Goal: Task Accomplishment & Management: Manage account settings

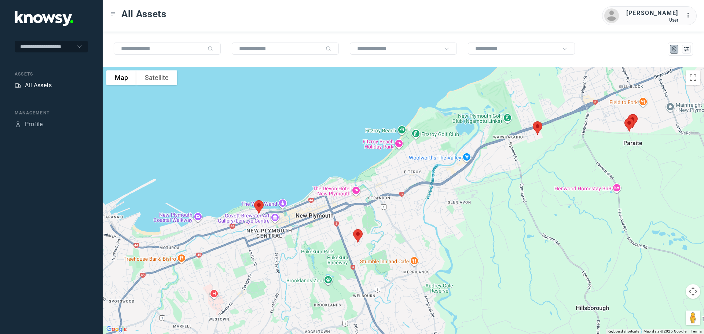
click at [42, 85] on div "All Assets" at bounding box center [38, 85] width 27 height 9
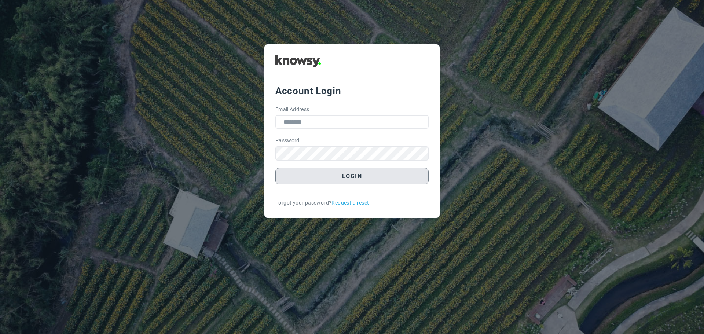
type input "**********"
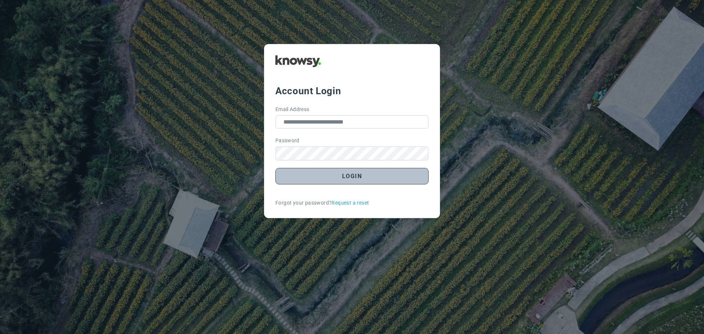
click at [345, 179] on button "Login" at bounding box center [351, 176] width 153 height 16
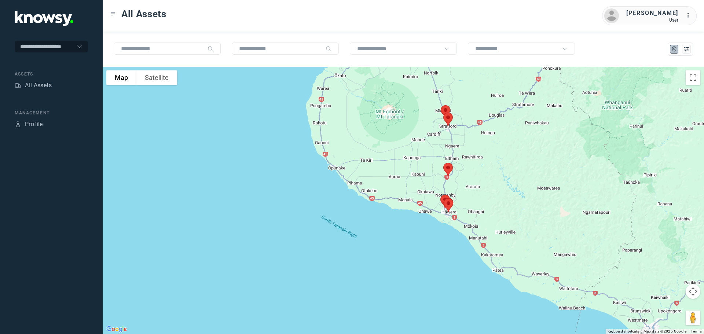
drag, startPoint x: 464, startPoint y: 172, endPoint x: 462, endPoint y: 144, distance: 28.3
click at [462, 144] on div at bounding box center [403, 200] width 601 height 267
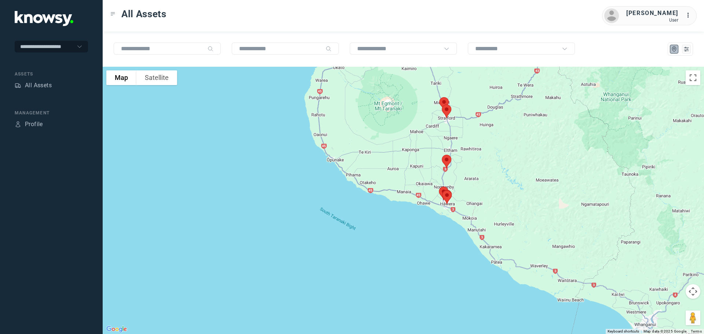
click at [447, 160] on img at bounding box center [446, 161] width 15 height 19
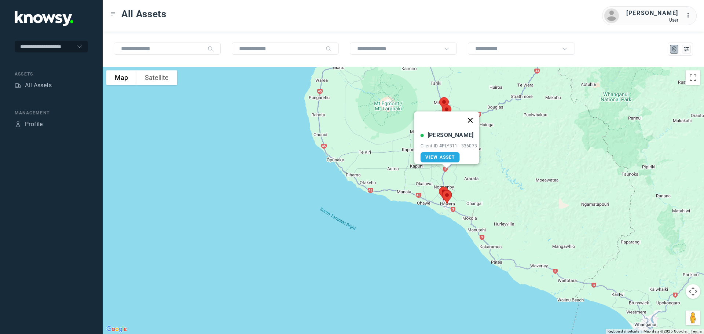
click at [472, 115] on button "Close" at bounding box center [470, 120] width 18 height 18
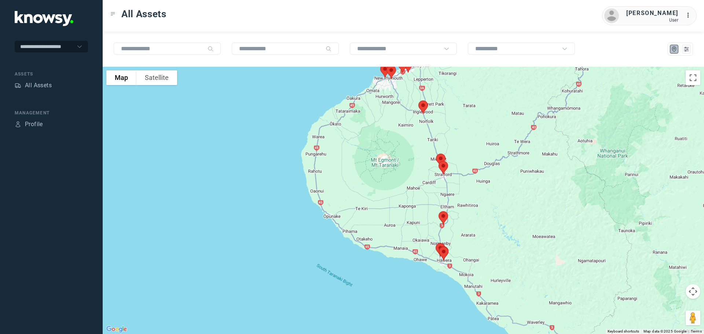
drag, startPoint x: 416, startPoint y: 117, endPoint x: 412, endPoint y: 174, distance: 57.7
click at [412, 174] on div at bounding box center [403, 200] width 601 height 267
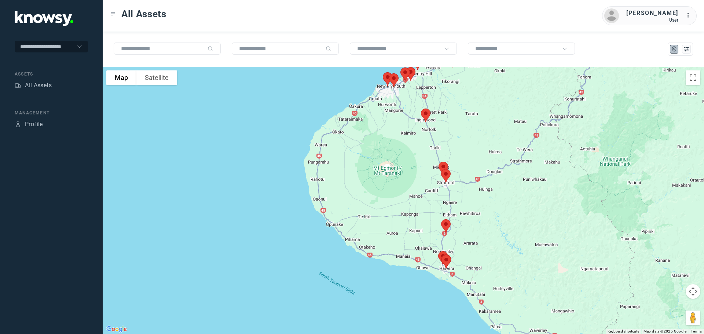
drag, startPoint x: 400, startPoint y: 139, endPoint x: 403, endPoint y: 158, distance: 19.2
click at [403, 158] on div at bounding box center [403, 200] width 601 height 267
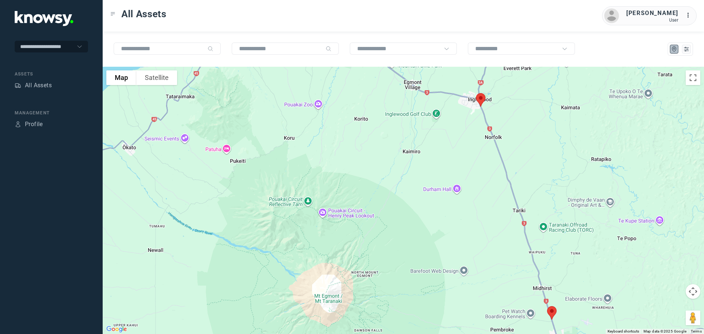
drag, startPoint x: 438, startPoint y: 128, endPoint x: 412, endPoint y: 146, distance: 31.5
click at [412, 146] on div at bounding box center [403, 200] width 601 height 267
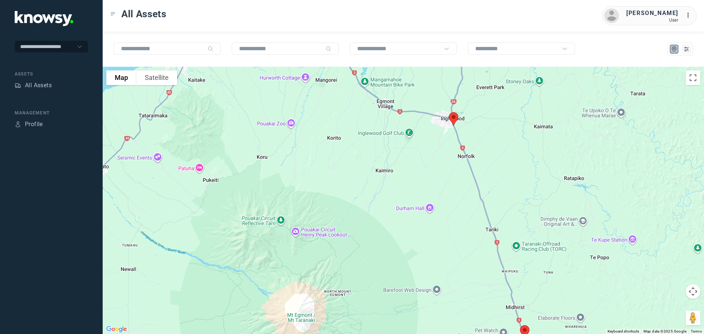
click at [453, 117] on img at bounding box center [453, 118] width 15 height 19
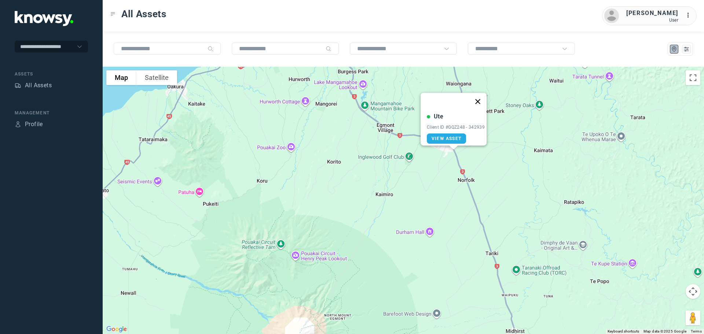
click at [480, 97] on button "Close" at bounding box center [478, 102] width 18 height 18
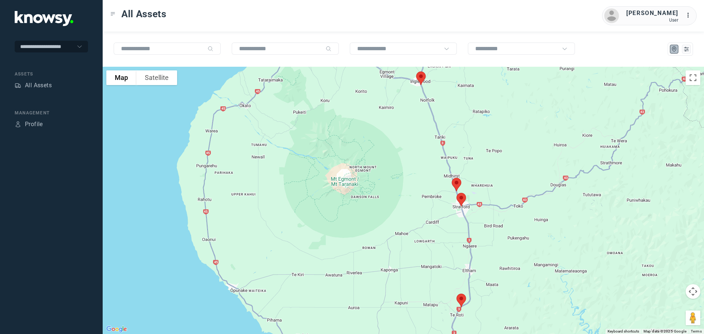
drag, startPoint x: 471, startPoint y: 212, endPoint x: 429, endPoint y: 148, distance: 76.6
click at [429, 148] on div at bounding box center [403, 200] width 601 height 267
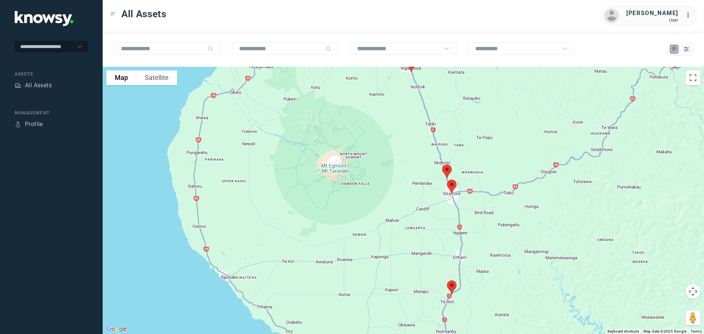
click at [447, 169] on img at bounding box center [446, 171] width 15 height 19
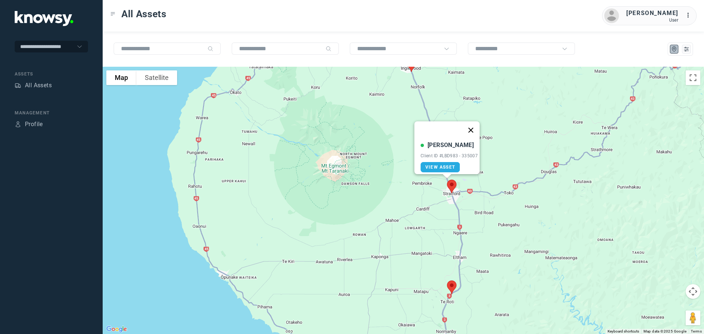
click at [473, 125] on button "Close" at bounding box center [471, 130] width 18 height 18
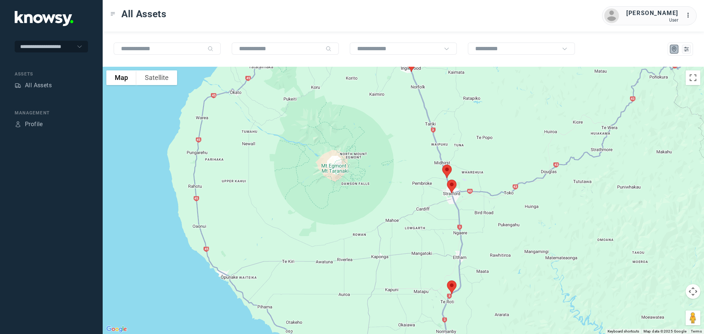
click at [452, 187] on img at bounding box center [451, 186] width 15 height 19
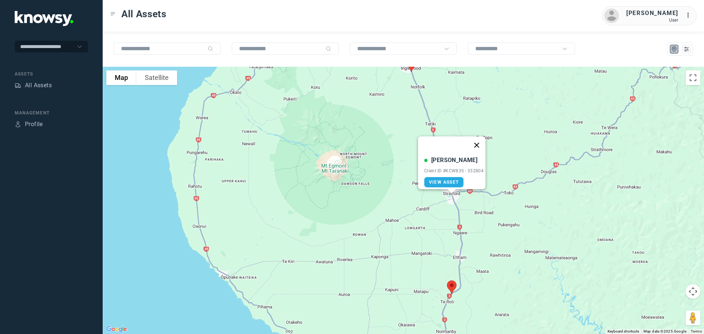
click at [481, 140] on button "Close" at bounding box center [477, 145] width 18 height 18
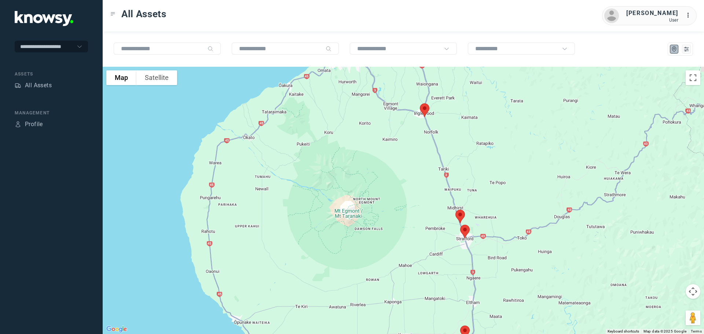
drag, startPoint x: 326, startPoint y: 136, endPoint x: 337, endPoint y: 216, distance: 80.7
click at [337, 216] on div "To navigate, press the arrow keys." at bounding box center [403, 200] width 601 height 267
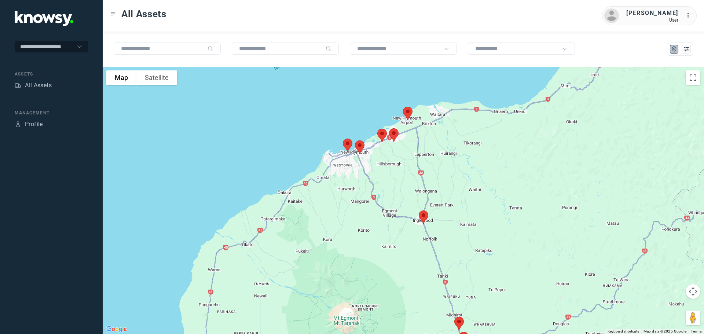
drag, startPoint x: 372, startPoint y: 163, endPoint x: 361, endPoint y: 204, distance: 42.6
click at [360, 205] on div at bounding box center [403, 200] width 601 height 267
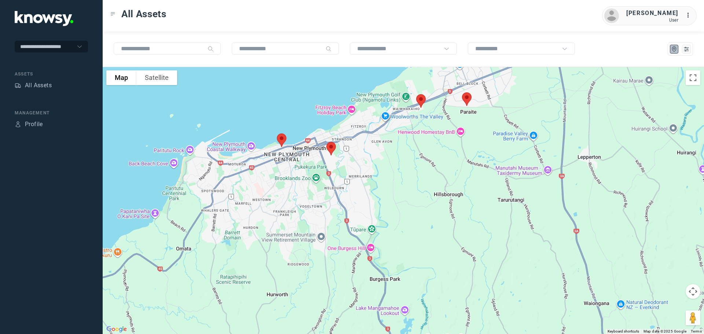
drag, startPoint x: 364, startPoint y: 123, endPoint x: 382, endPoint y: 201, distance: 79.6
click at [382, 201] on div at bounding box center [403, 200] width 601 height 267
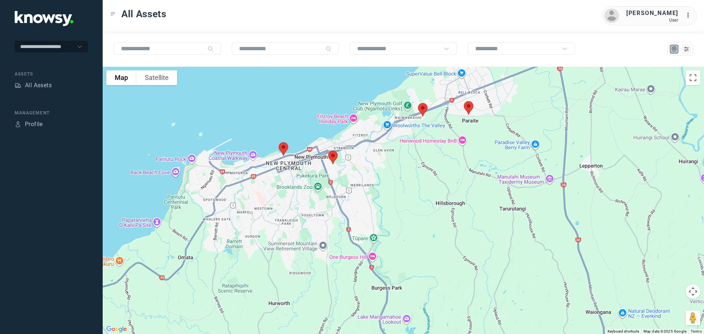
click at [469, 107] on img at bounding box center [468, 107] width 15 height 19
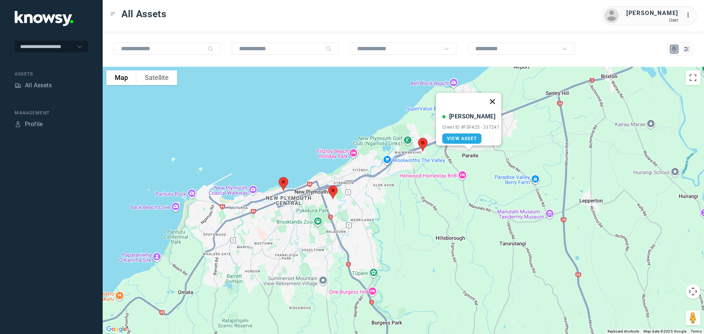
click at [494, 96] on button "Close" at bounding box center [493, 102] width 18 height 18
click at [422, 146] on img at bounding box center [422, 144] width 15 height 19
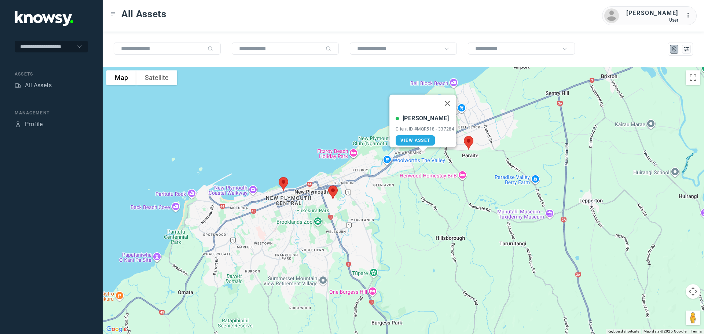
click at [447, 99] on button "Close" at bounding box center [447, 104] width 18 height 18
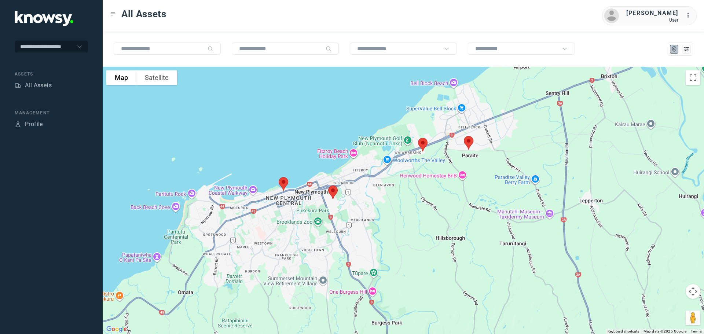
click at [336, 192] on img at bounding box center [332, 192] width 15 height 19
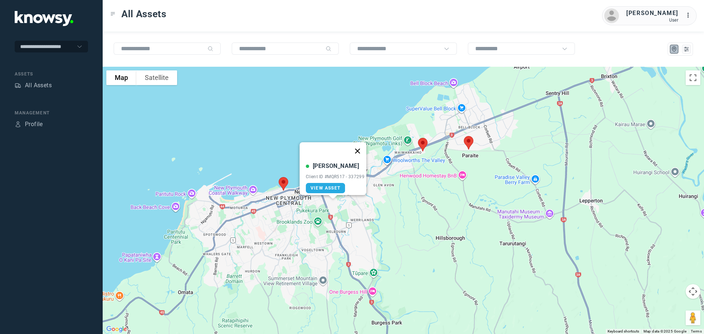
click at [357, 146] on button "Close" at bounding box center [358, 151] width 18 height 18
